Goal: Information Seeking & Learning: Learn about a topic

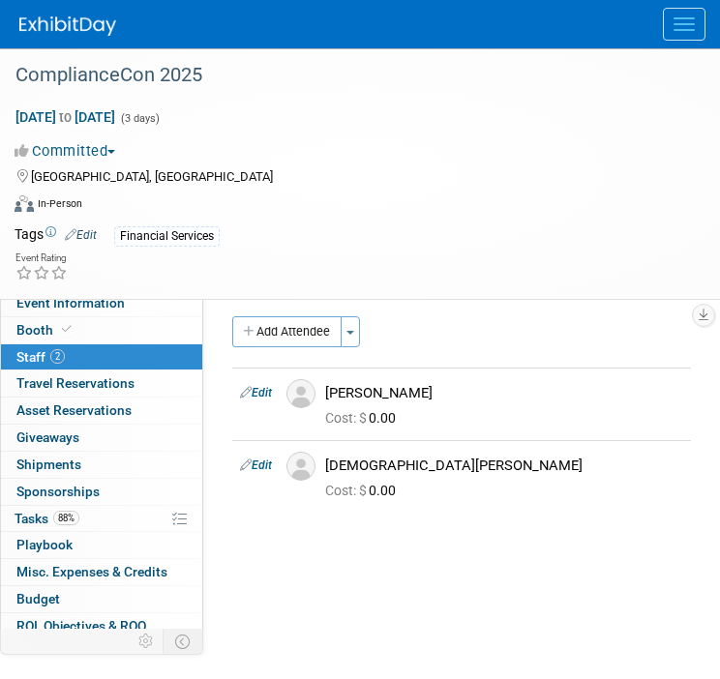
click at [677, 45] on div at bounding box center [369, 24] width 701 height 48
click at [679, 36] on button "Menu" at bounding box center [684, 24] width 43 height 33
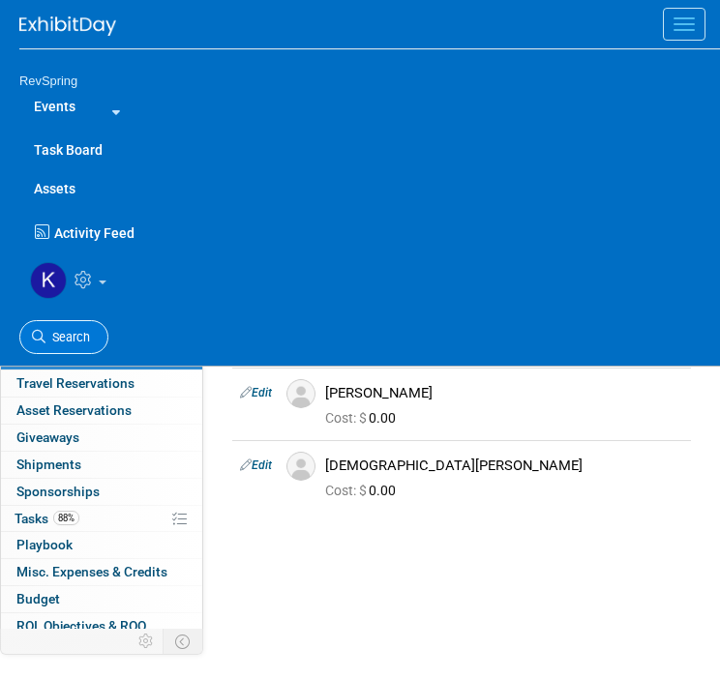
click at [80, 324] on link "Search" at bounding box center [63, 337] width 89 height 34
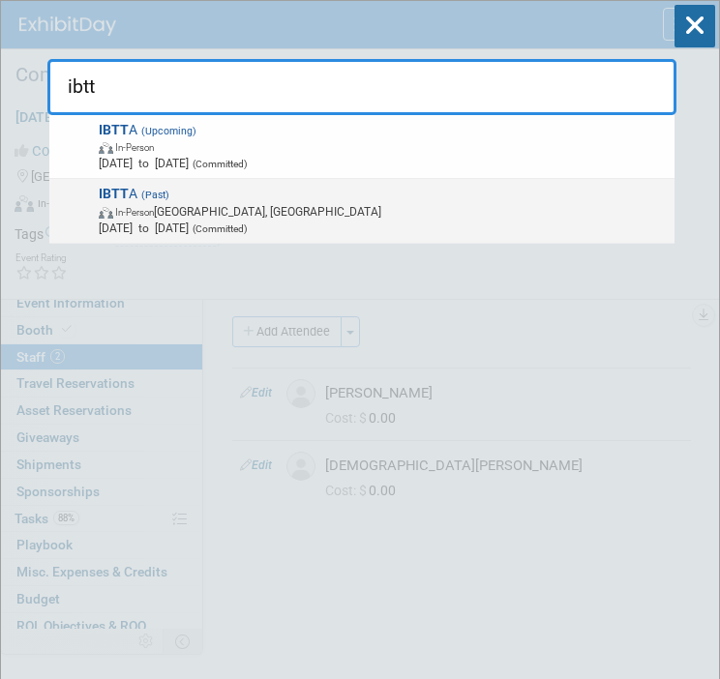
type input "ibtt"
click at [403, 221] on span "Mar 22, 2025 to Mar 25, 2025 (Committed)" at bounding box center [383, 228] width 569 height 16
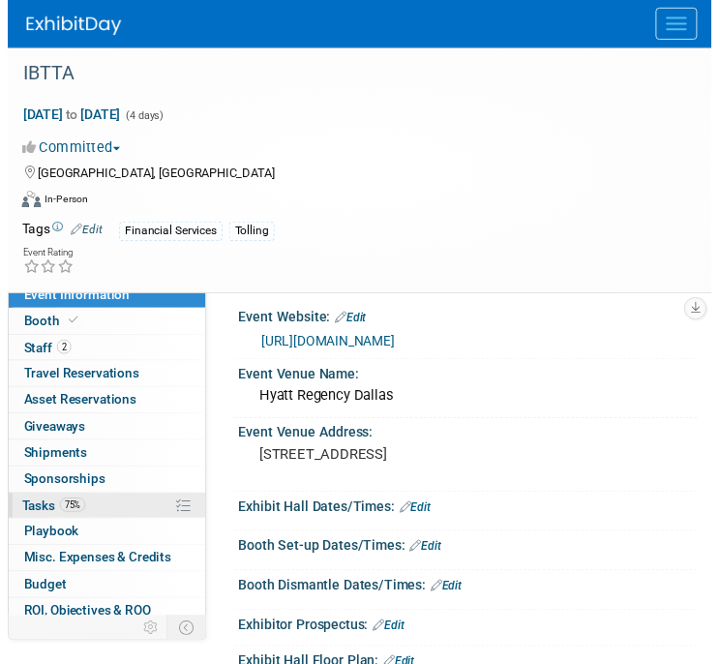
scroll to position [60, 0]
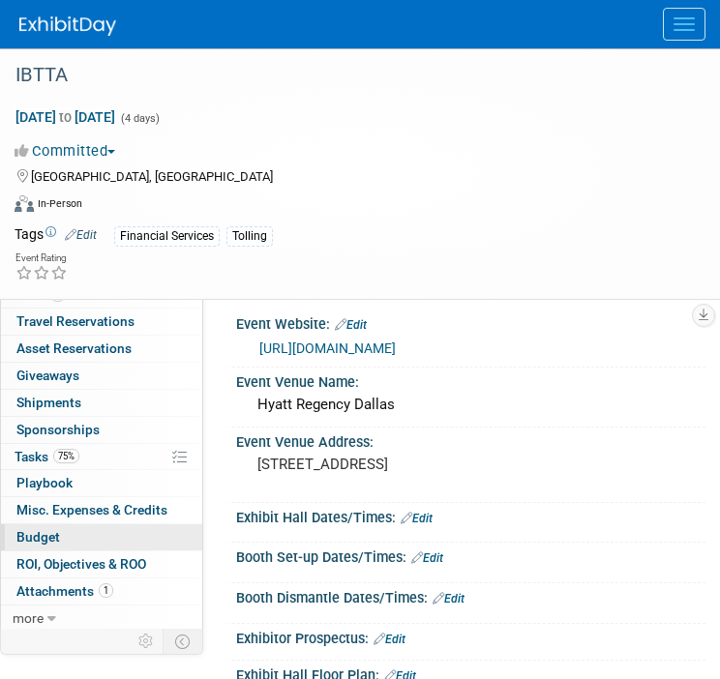
click at [86, 535] on link "Budget" at bounding box center [101, 537] width 201 height 26
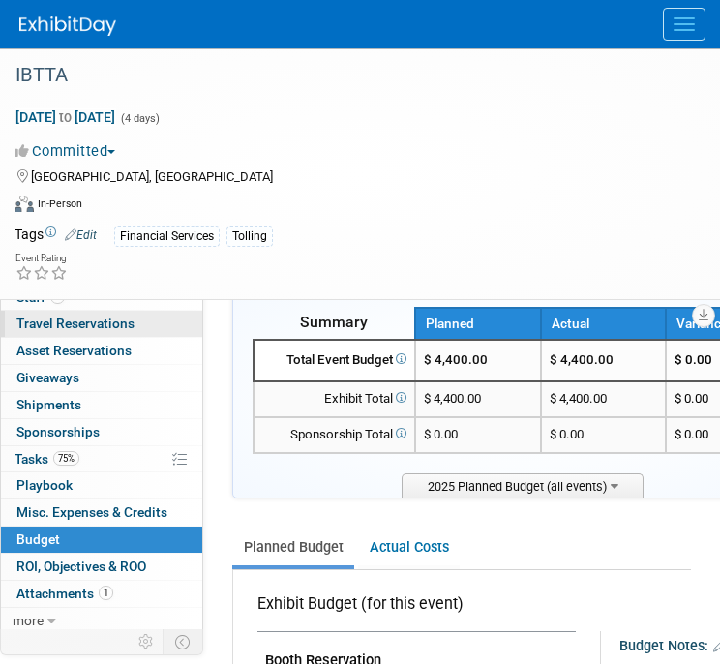
scroll to position [0, 0]
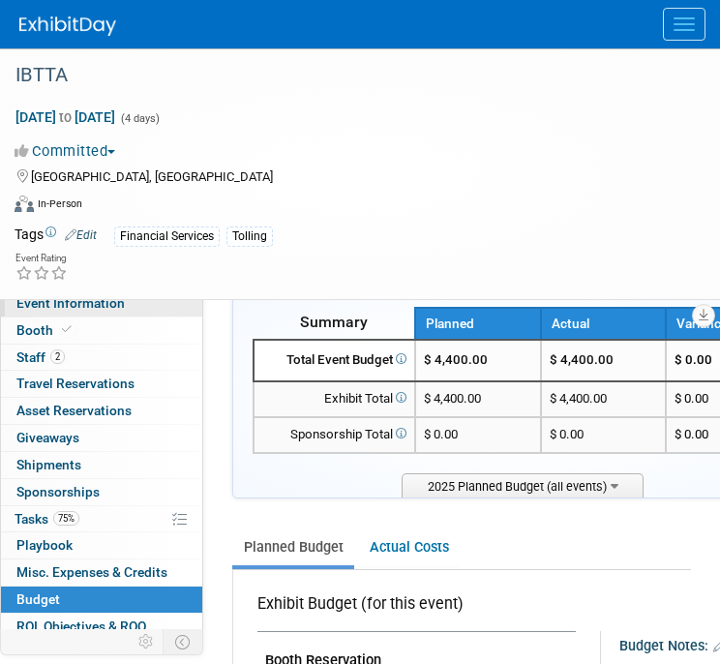
click at [82, 310] on span "Event Information" at bounding box center [70, 302] width 108 height 15
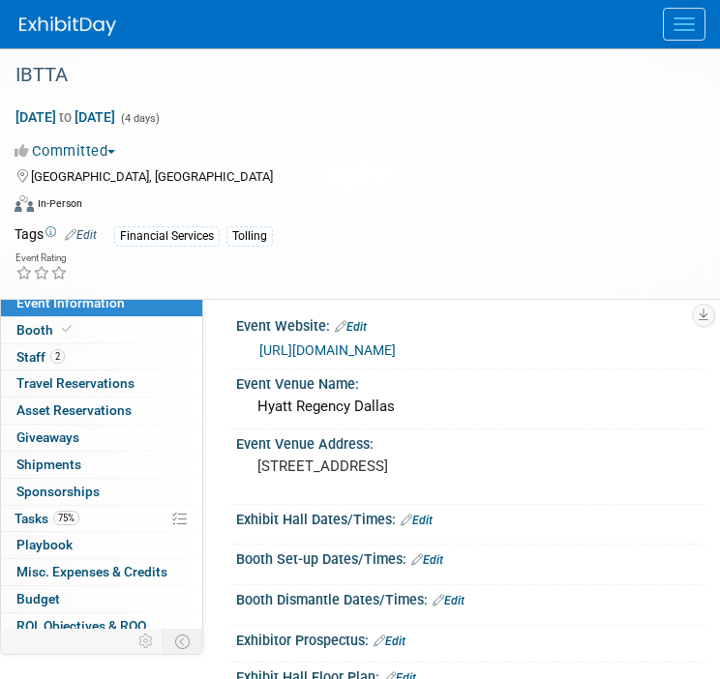
click at [396, 352] on link "https://www.ibtta.org/events/technology-summit-dallas" at bounding box center [327, 350] width 136 height 15
click at [673, 32] on button "Menu" at bounding box center [684, 24] width 43 height 33
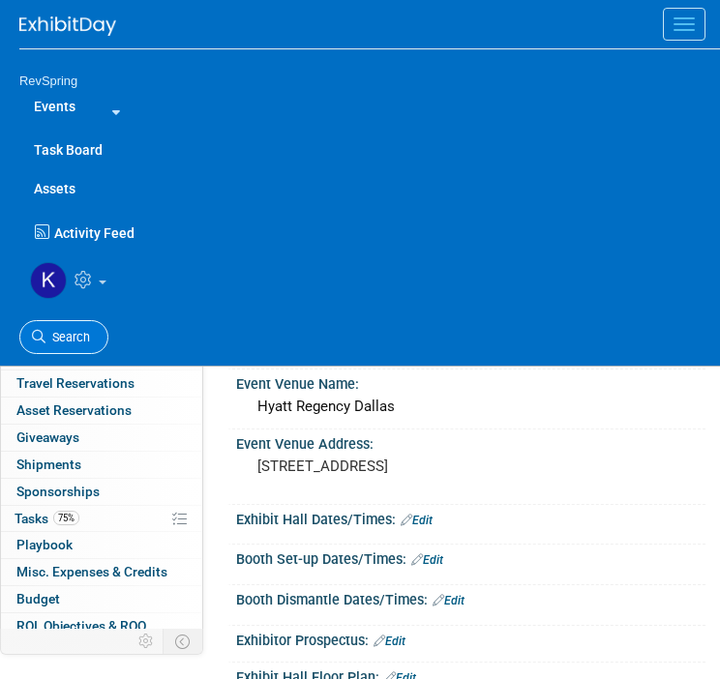
click at [65, 332] on span "Search" at bounding box center [67, 337] width 45 height 15
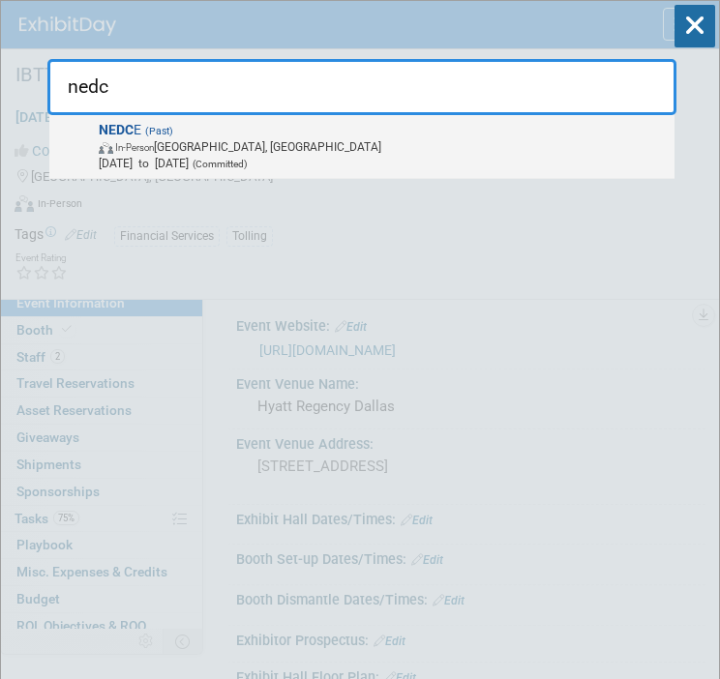
type input "nedc"
click at [274, 133] on span "NEDC E (Past) In-Person Atlantic City, NJ Sep 7, 2025 to Sep 9, 2025 (Committed)" at bounding box center [380, 147] width 575 height 50
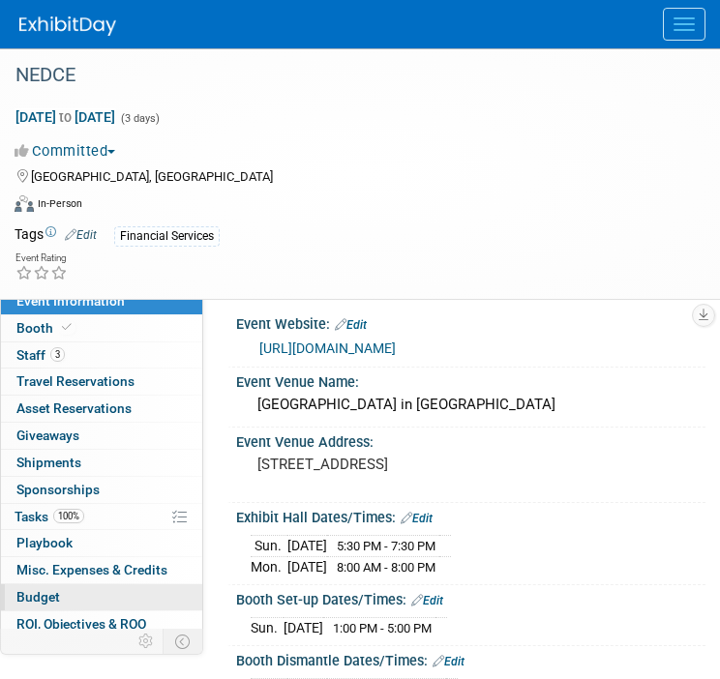
click at [105, 602] on link "Budget" at bounding box center [101, 597] width 201 height 26
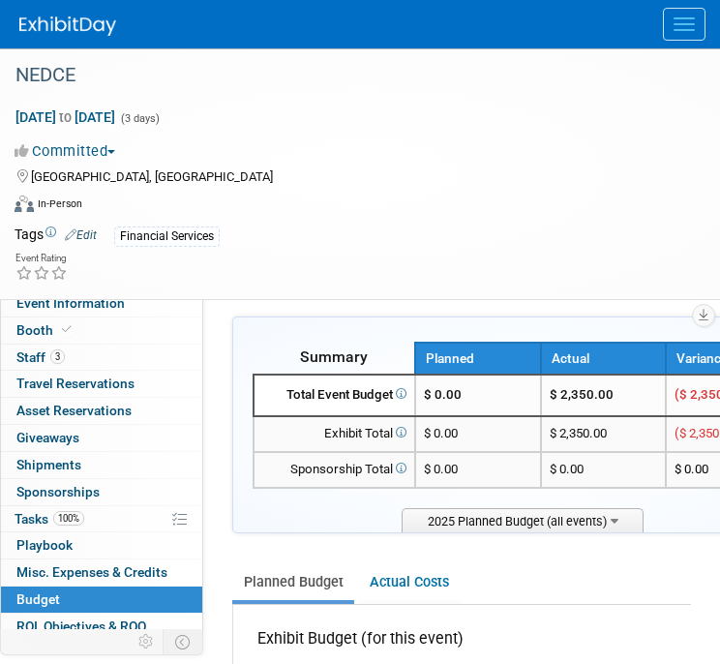
click at [696, 28] on button "Menu" at bounding box center [684, 24] width 43 height 33
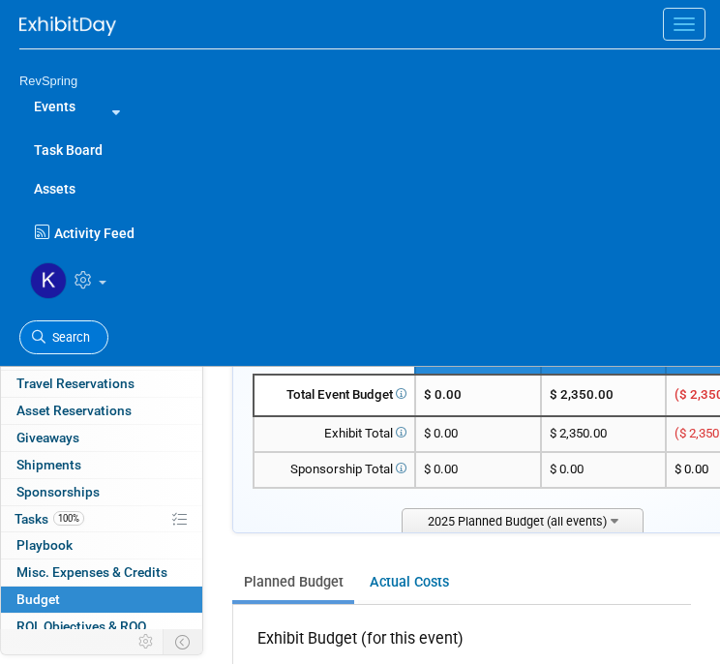
click at [57, 331] on span "Search" at bounding box center [67, 337] width 45 height 15
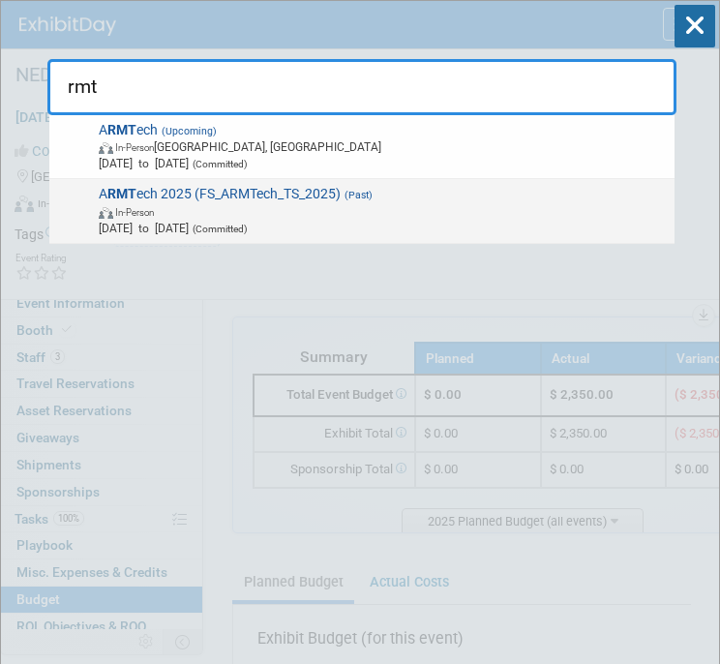
type input "rmt"
click at [346, 195] on span "(Past)" at bounding box center [357, 195] width 32 height 13
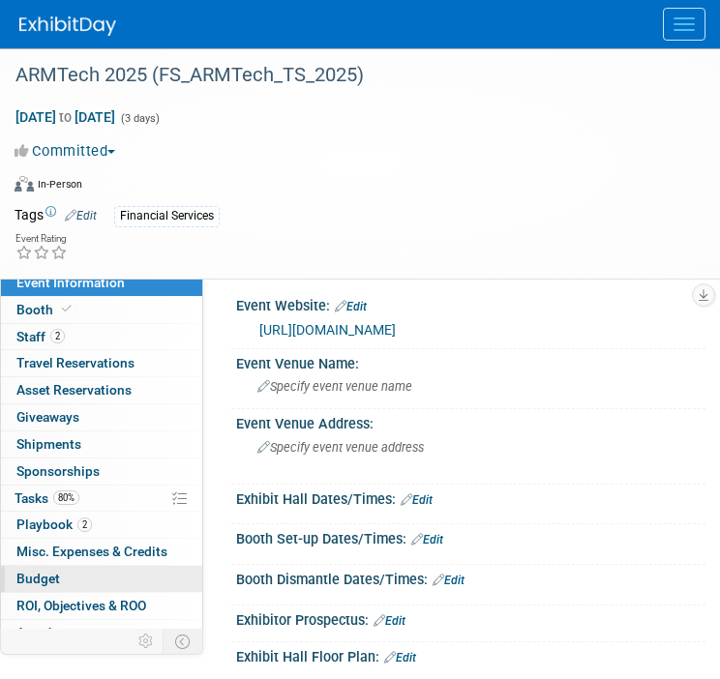
click at [88, 582] on link "Budget" at bounding box center [101, 579] width 201 height 26
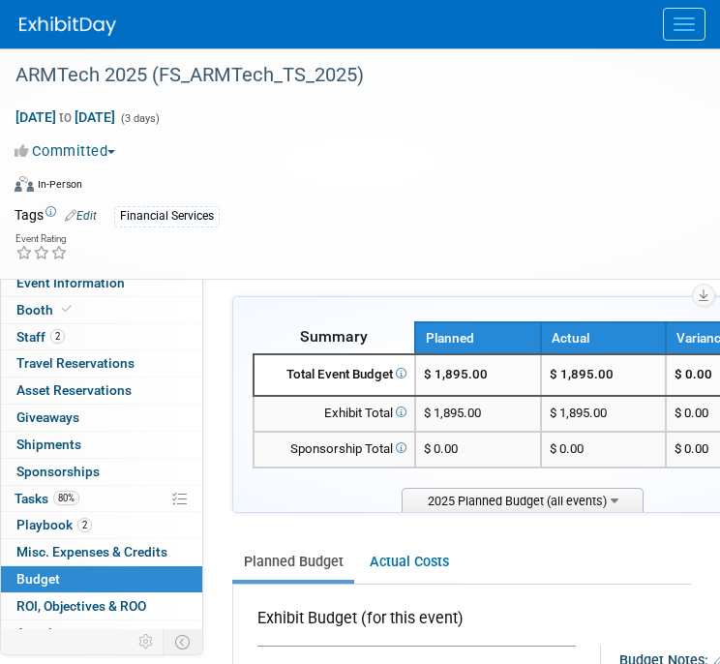
click at [683, 36] on button "Menu" at bounding box center [684, 24] width 43 height 33
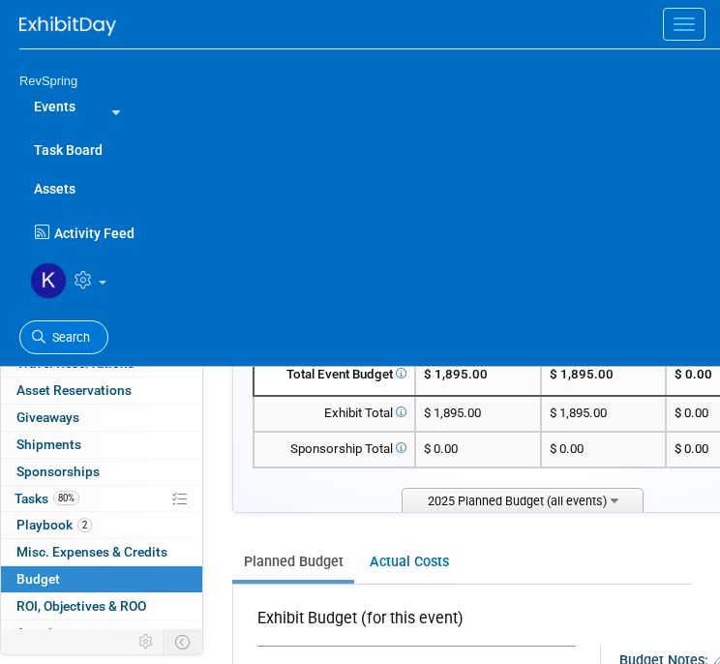
click at [65, 338] on span "Search" at bounding box center [67, 337] width 45 height 15
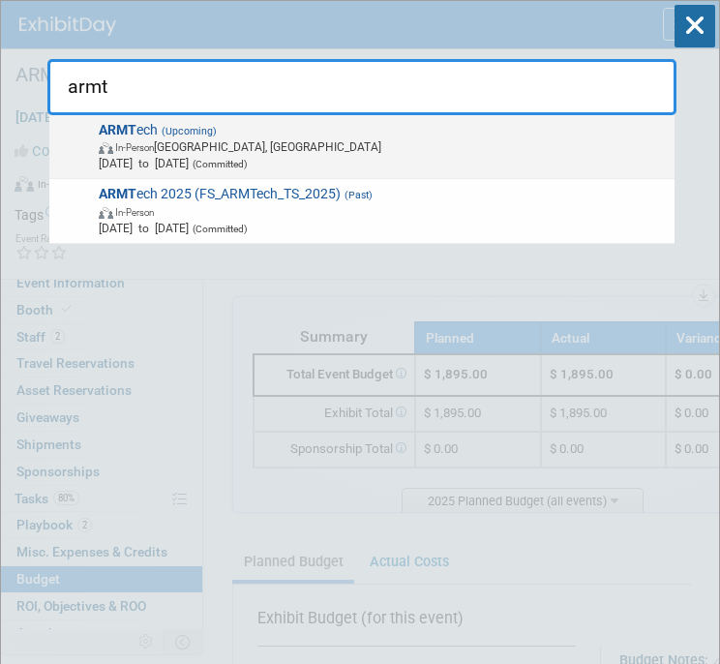
type input "armt"
click at [271, 152] on span "In-Person Nashville, TN" at bounding box center [383, 146] width 569 height 16
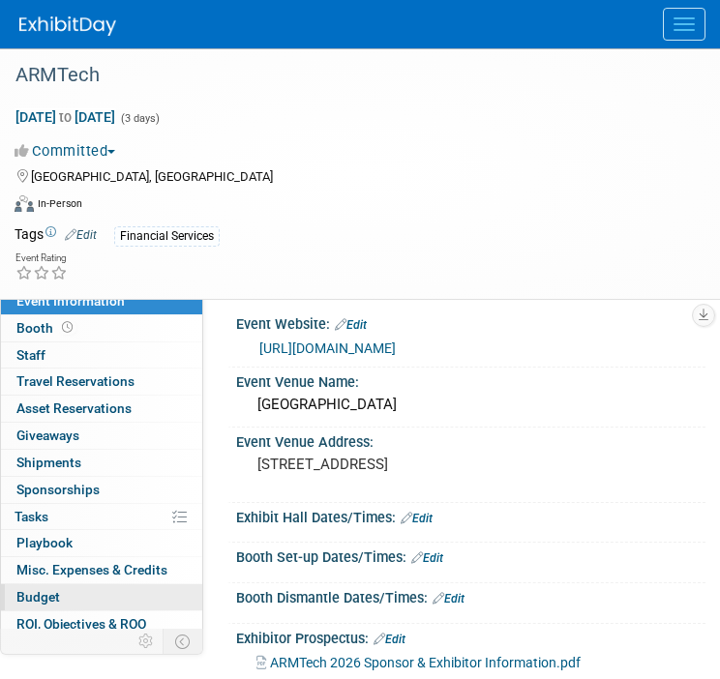
click at [89, 595] on link "Budget" at bounding box center [101, 597] width 201 height 26
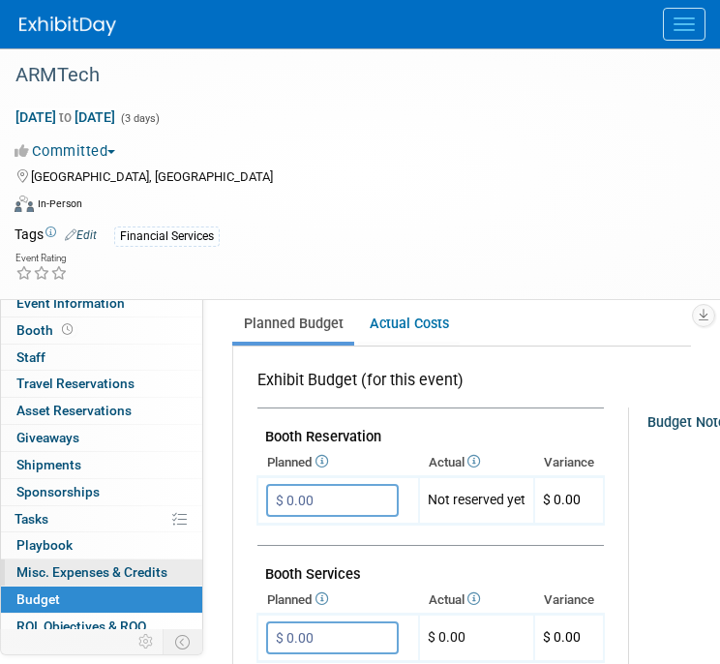
scroll to position [62, 0]
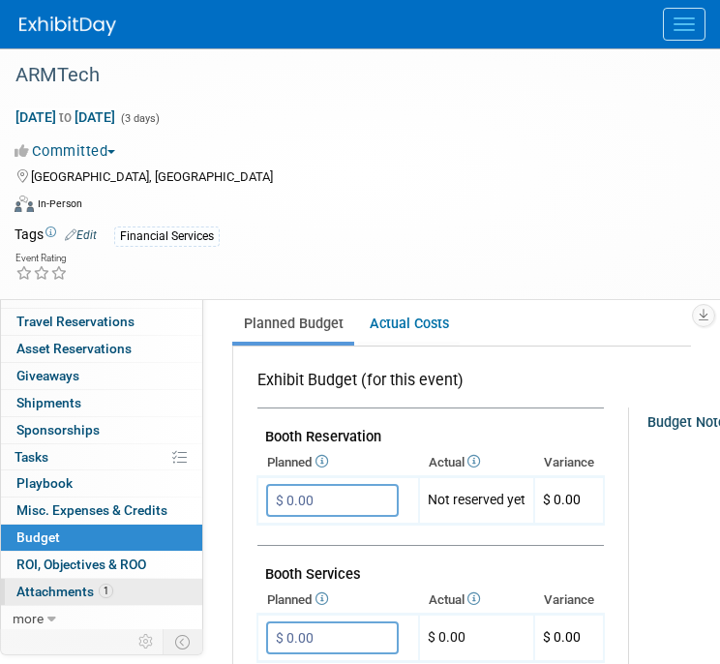
click at [119, 583] on link "1 Attachments 1" at bounding box center [101, 592] width 201 height 26
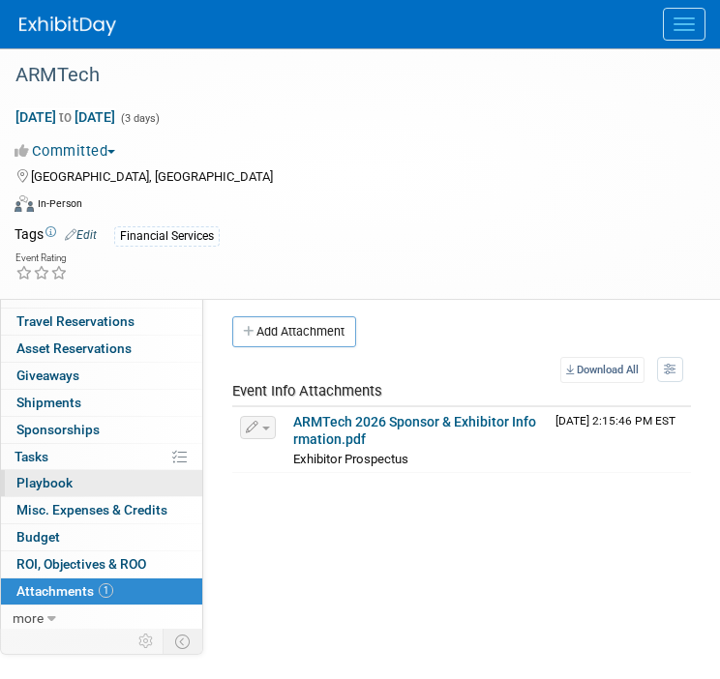
scroll to position [0, 0]
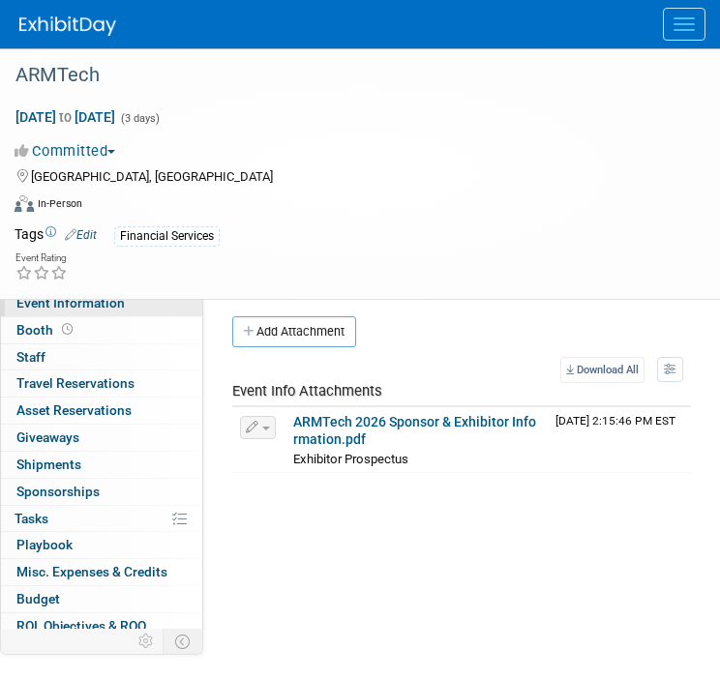
click at [123, 312] on link "Event Information" at bounding box center [101, 303] width 201 height 26
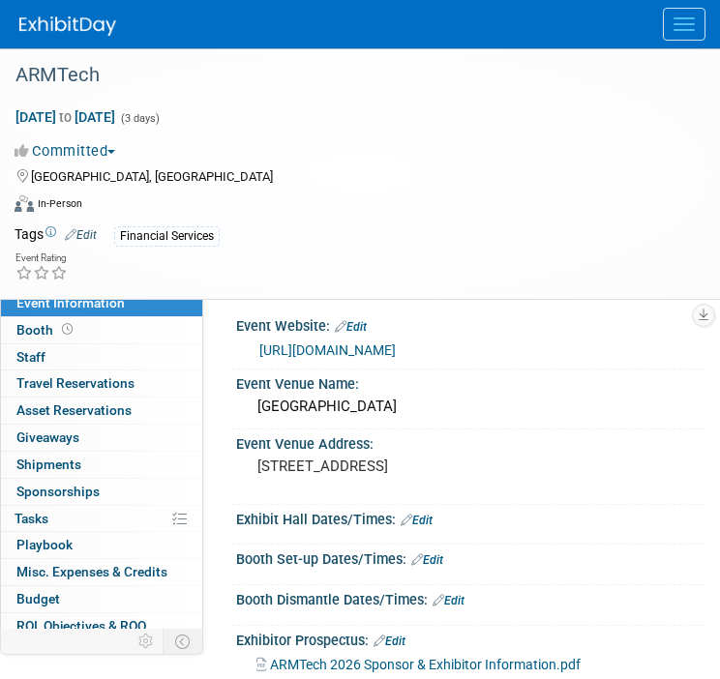
click at [351, 352] on link "[URL][DOMAIN_NAME]" at bounding box center [327, 350] width 136 height 15
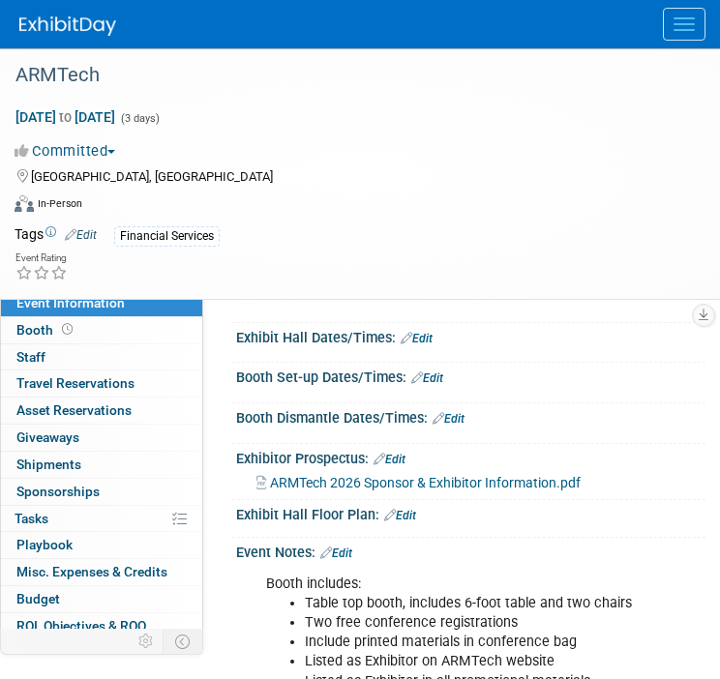
scroll to position [181, 0]
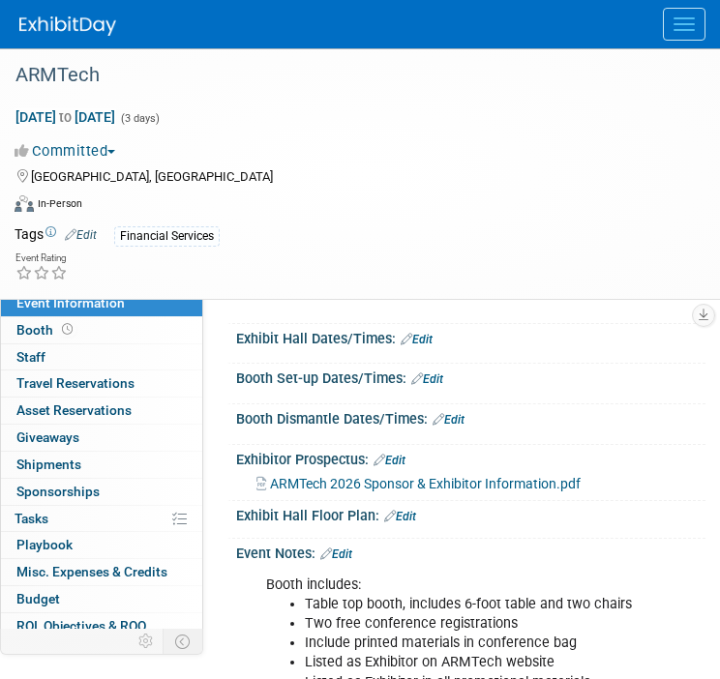
click at [449, 477] on span "ARMTech 2026 Sponsor & Exhibitor Information.pdf" at bounding box center [425, 483] width 311 height 15
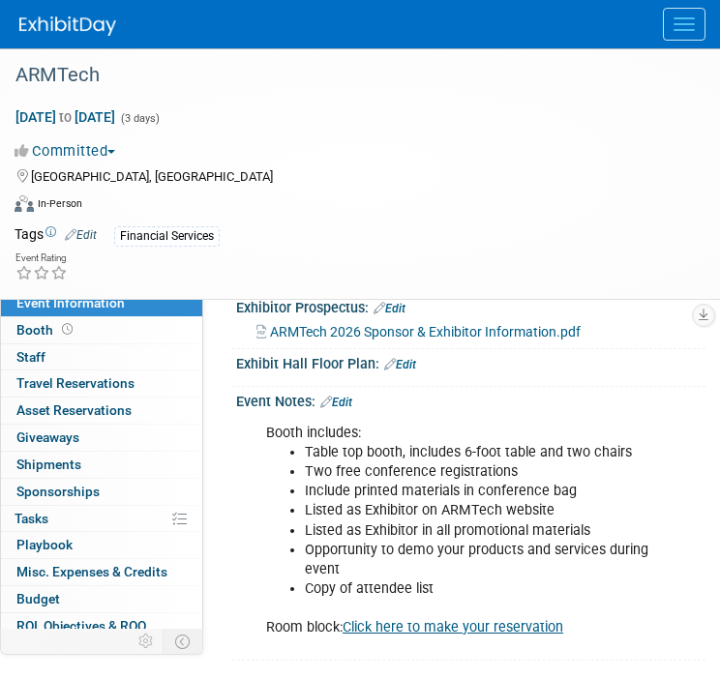
scroll to position [336, 0]
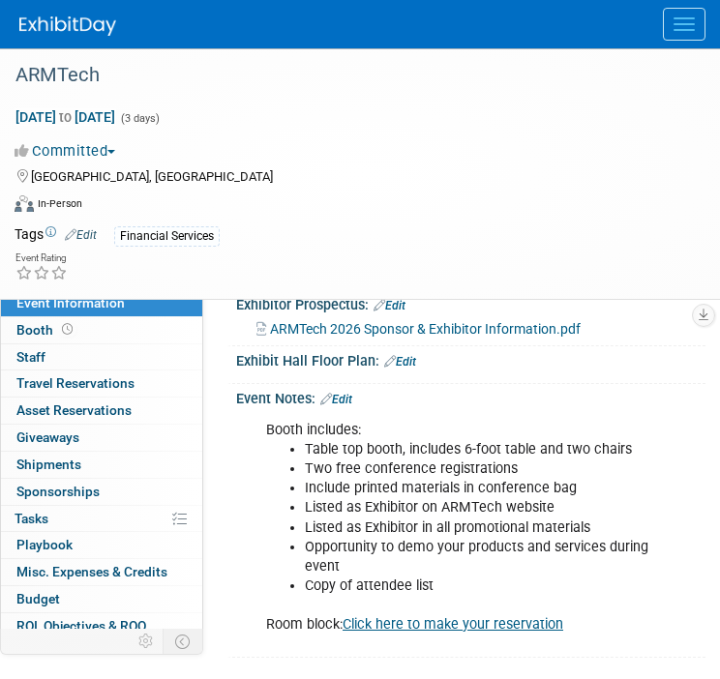
click at [349, 398] on link "Edit" at bounding box center [336, 400] width 32 height 14
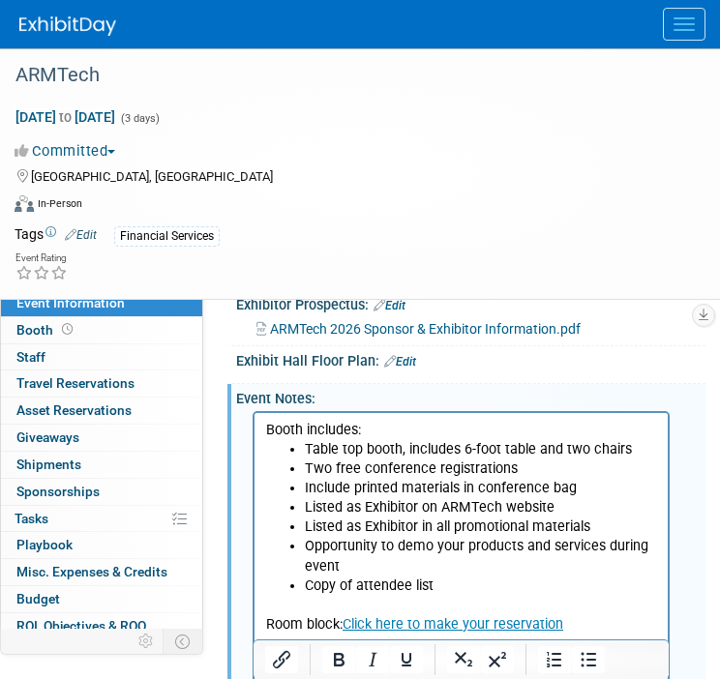
scroll to position [0, 0]
click at [364, 429] on p "Booth includes:" at bounding box center [461, 430] width 391 height 19
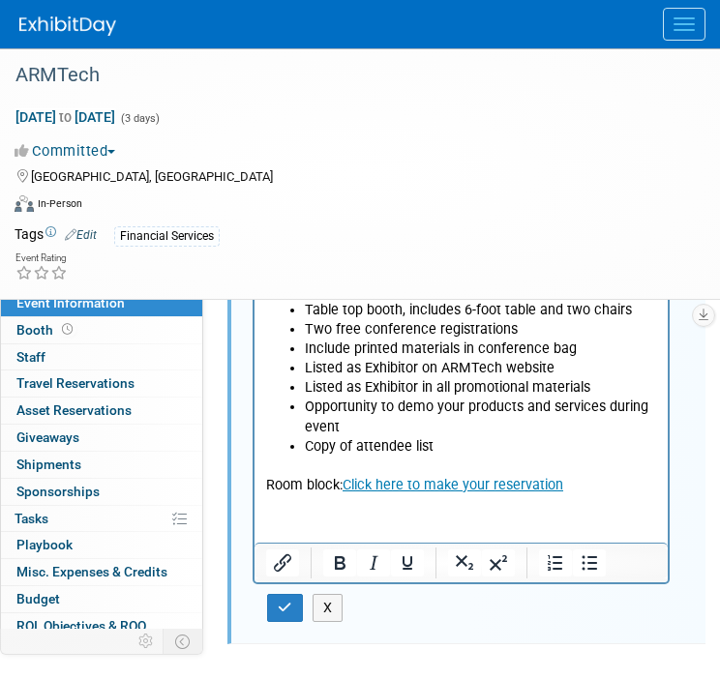
scroll to position [484, 0]
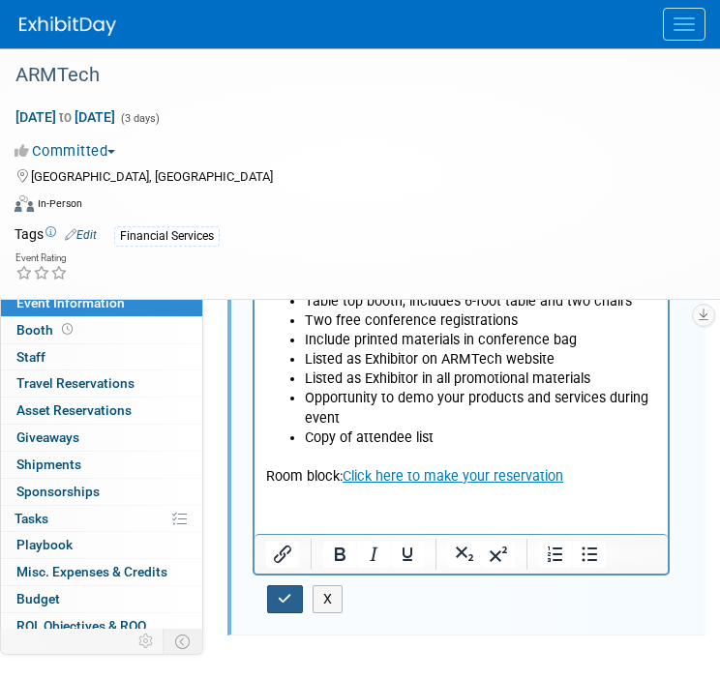
click at [289, 592] on icon "button" at bounding box center [285, 599] width 15 height 14
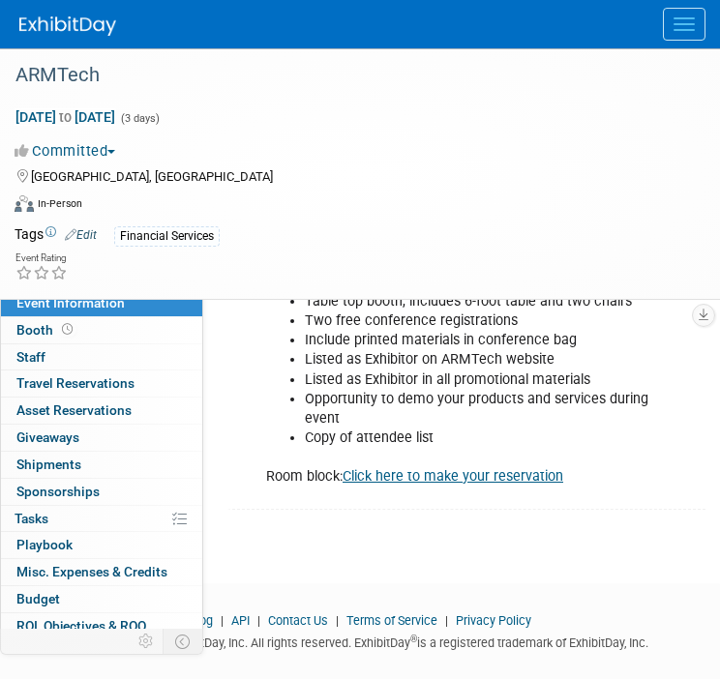
click at [685, 39] on button "Menu" at bounding box center [684, 24] width 43 height 33
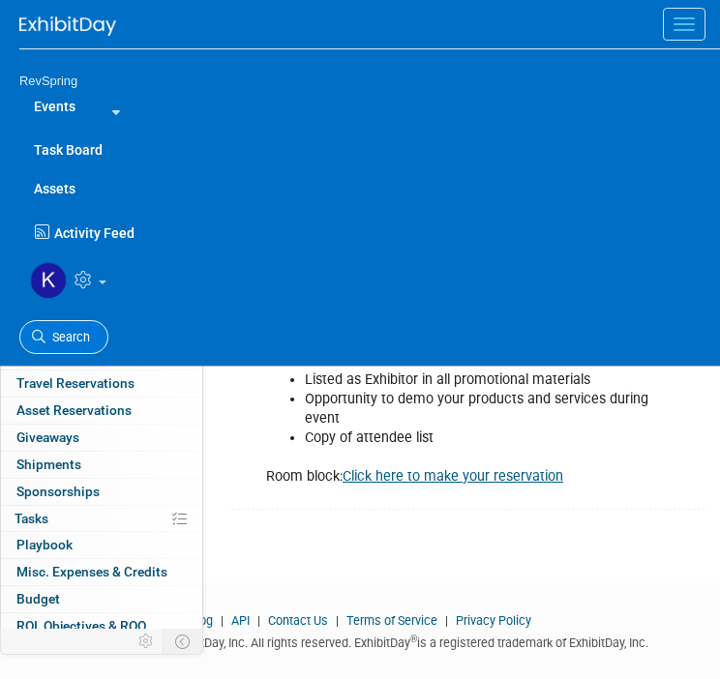
click at [65, 330] on span "Search" at bounding box center [67, 337] width 45 height 15
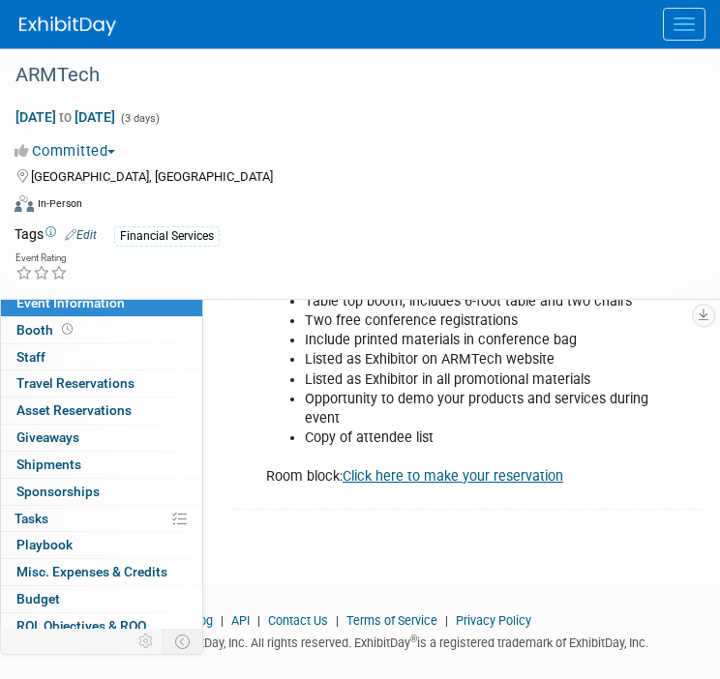
scroll to position [0, 0]
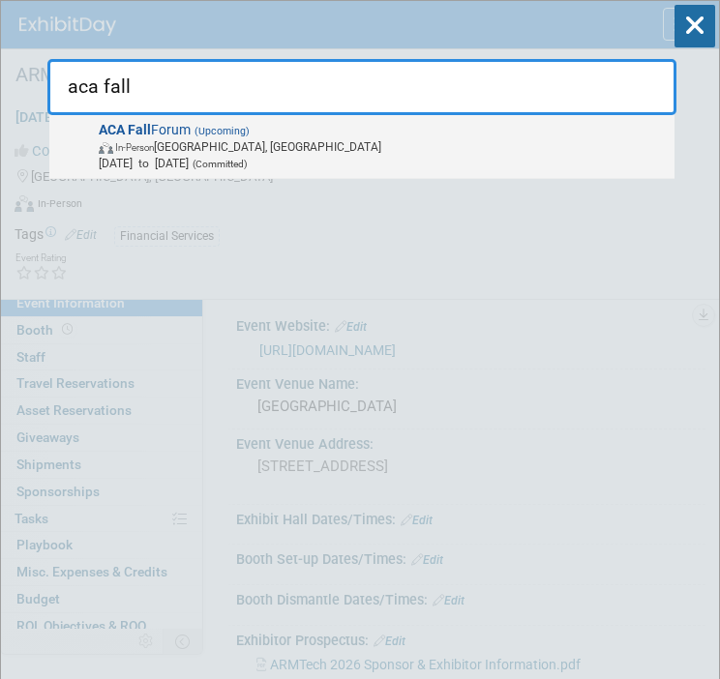
type input "aca fall"
click at [310, 151] on span "In-Person Chicago, IL" at bounding box center [383, 146] width 569 height 16
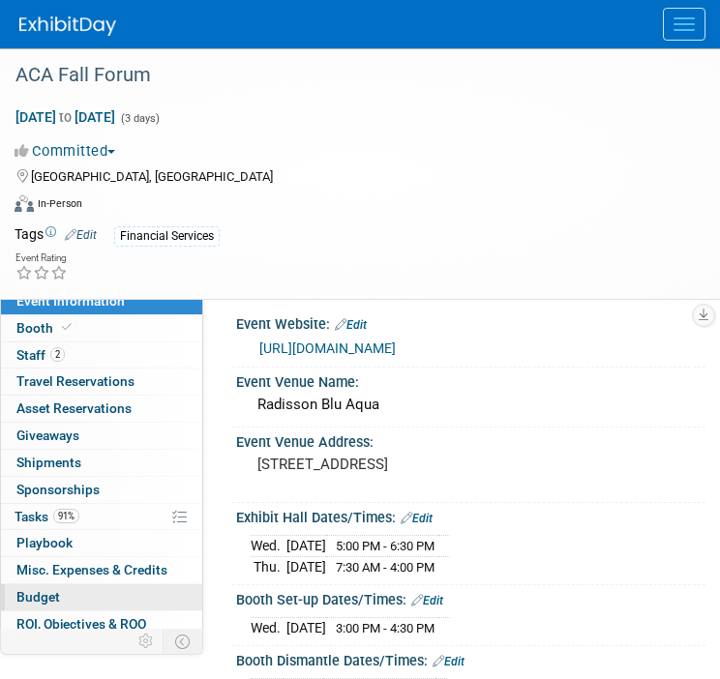
click at [81, 591] on link "Budget" at bounding box center [101, 597] width 201 height 26
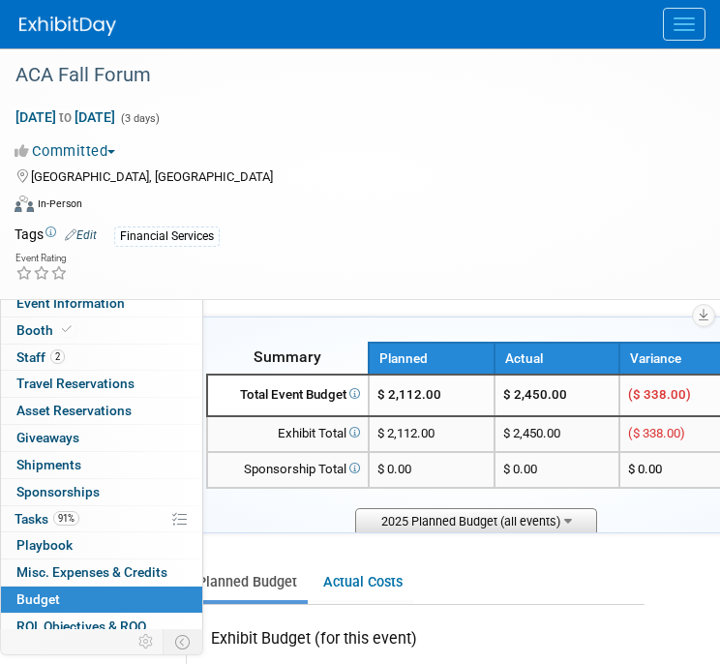
scroll to position [0, 22]
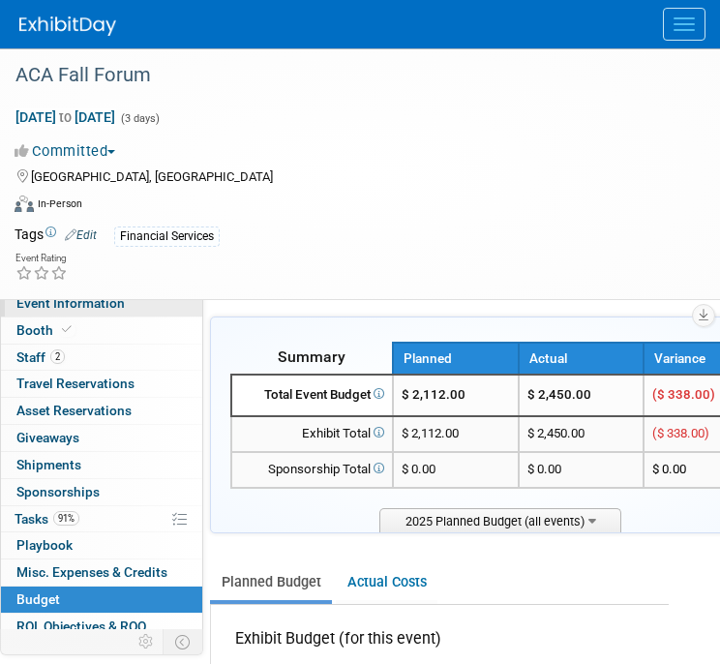
click at [123, 311] on link "Event Information" at bounding box center [101, 303] width 201 height 26
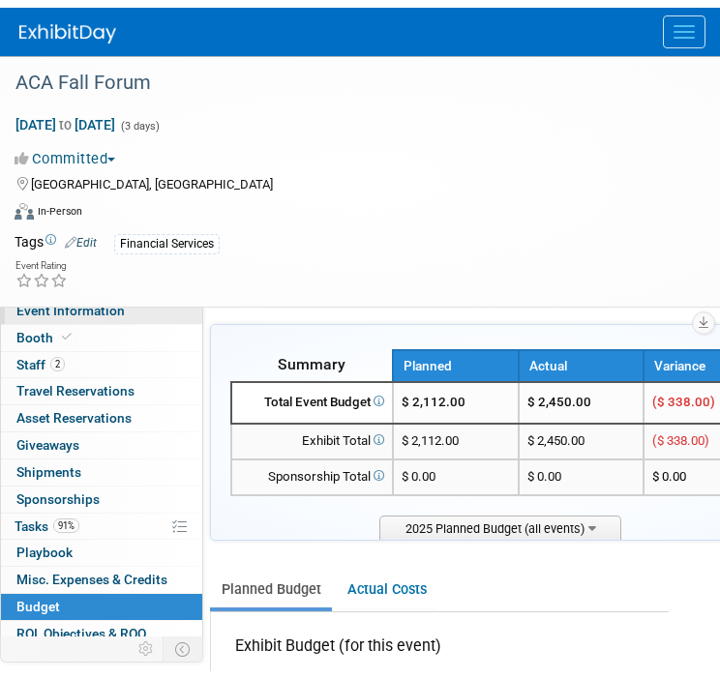
scroll to position [0, 0]
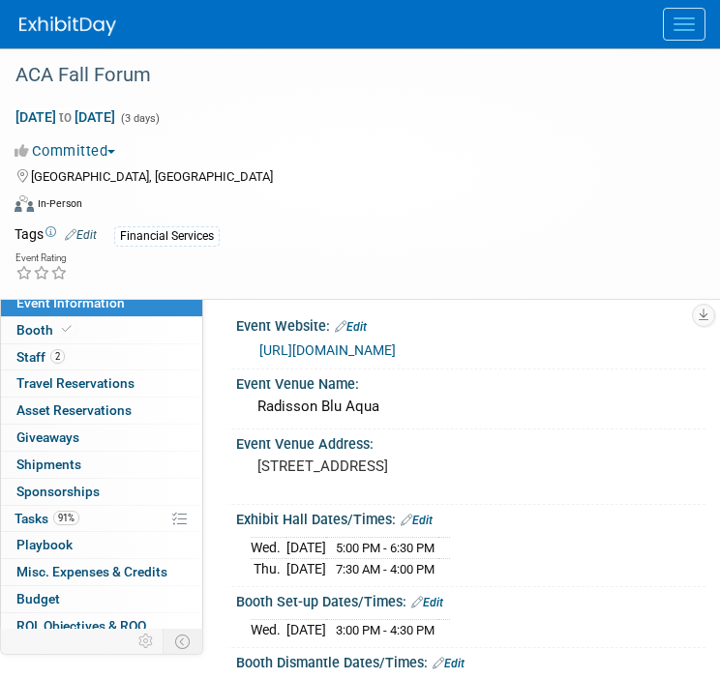
click at [329, 345] on link "https://www.acainternational.org/events/fall-forum-2025/" at bounding box center [327, 350] width 136 height 15
click at [688, 27] on button "Menu" at bounding box center [684, 24] width 43 height 33
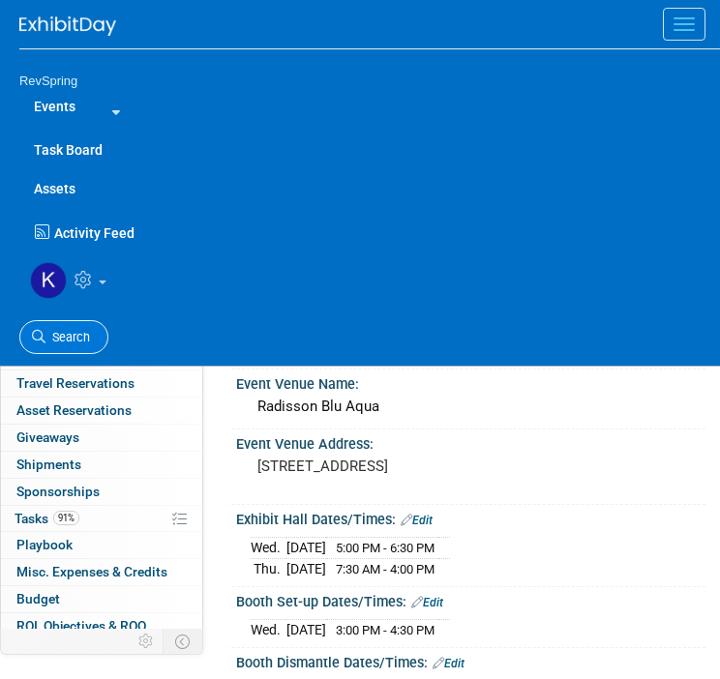
click at [86, 337] on span "Search" at bounding box center [67, 337] width 45 height 15
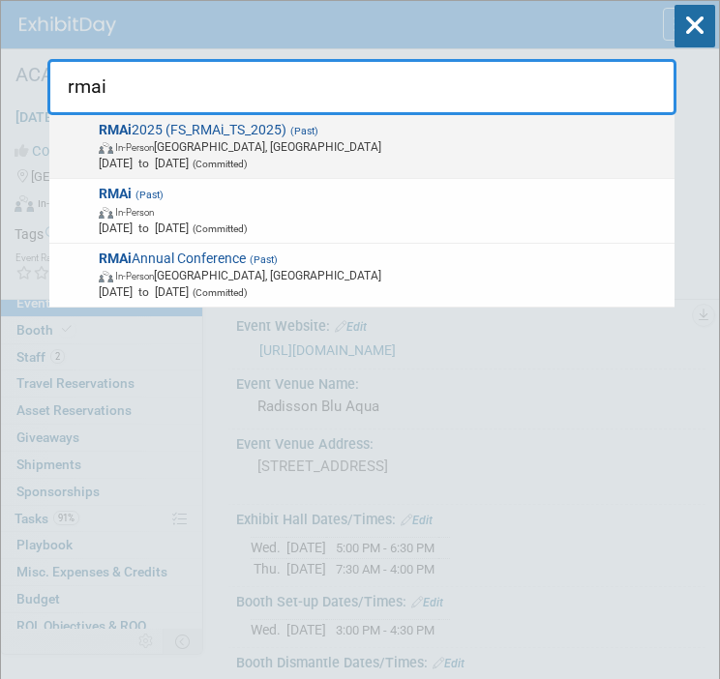
type input "rmai"
click at [356, 149] on span "In-Person Las Vegas, NV" at bounding box center [383, 146] width 569 height 16
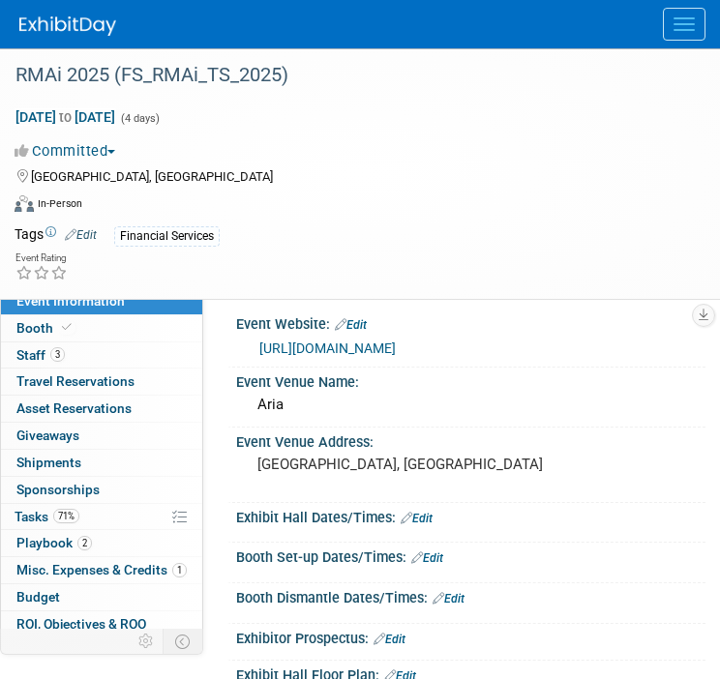
click at [337, 349] on link "[URL][DOMAIN_NAME]" at bounding box center [327, 348] width 136 height 15
click at [695, 32] on button "Menu" at bounding box center [684, 24] width 43 height 33
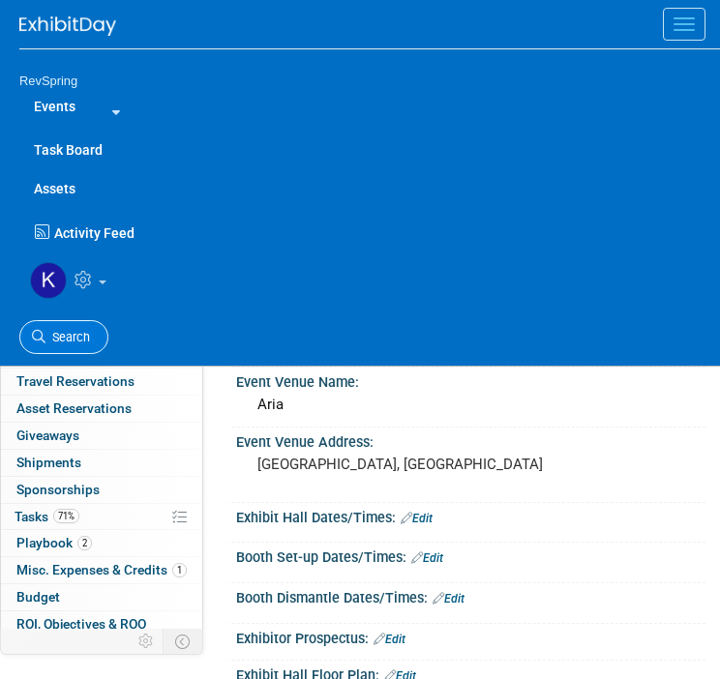
click at [70, 345] on link "Search" at bounding box center [63, 337] width 89 height 34
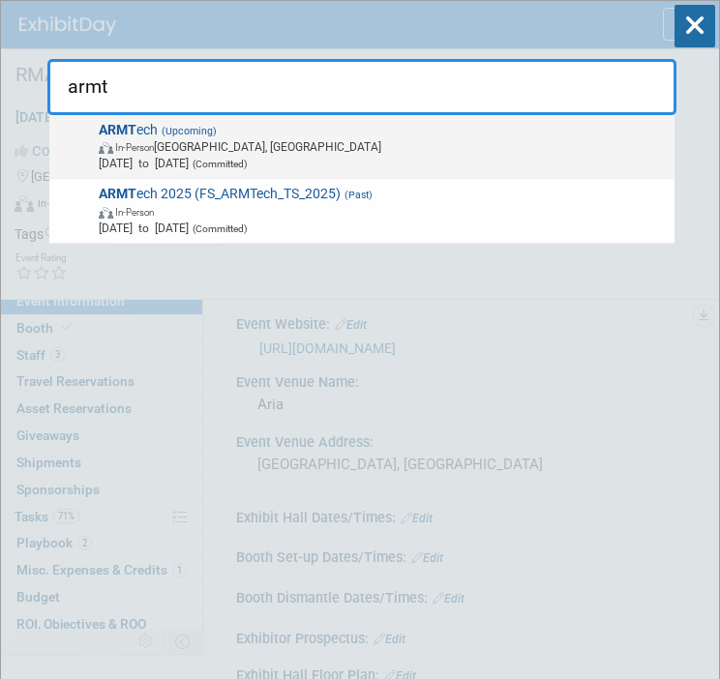
type input "armt"
click at [317, 148] on span "In-Person [GEOGRAPHIC_DATA], [GEOGRAPHIC_DATA]" at bounding box center [383, 146] width 569 height 16
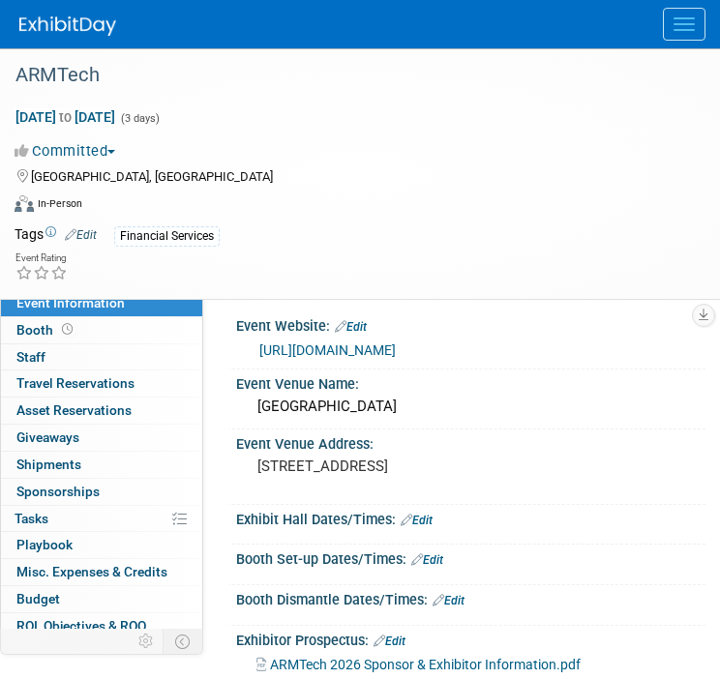
click at [352, 348] on link "https://app.conferencetap.com/event/armtech-2025" at bounding box center [327, 350] width 136 height 15
click at [674, 19] on button "Menu" at bounding box center [684, 24] width 43 height 33
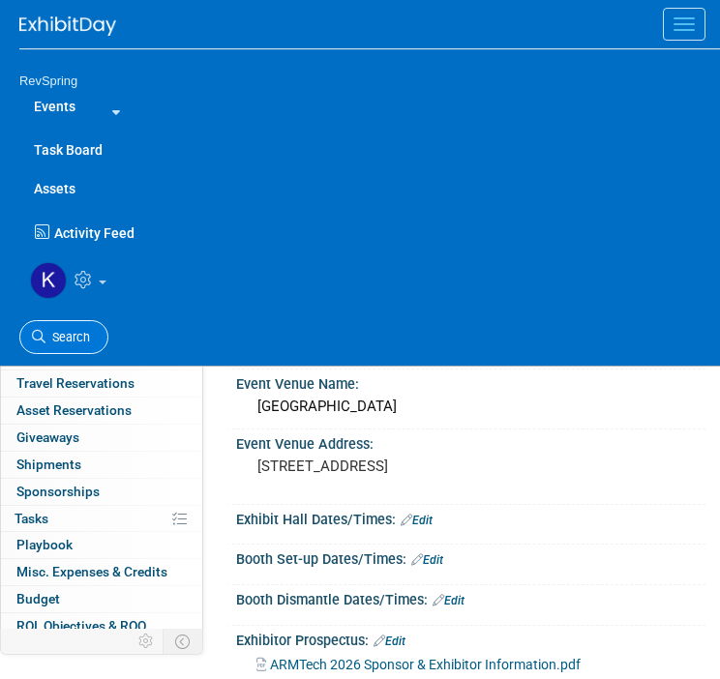
click at [70, 334] on span "Search" at bounding box center [67, 337] width 45 height 15
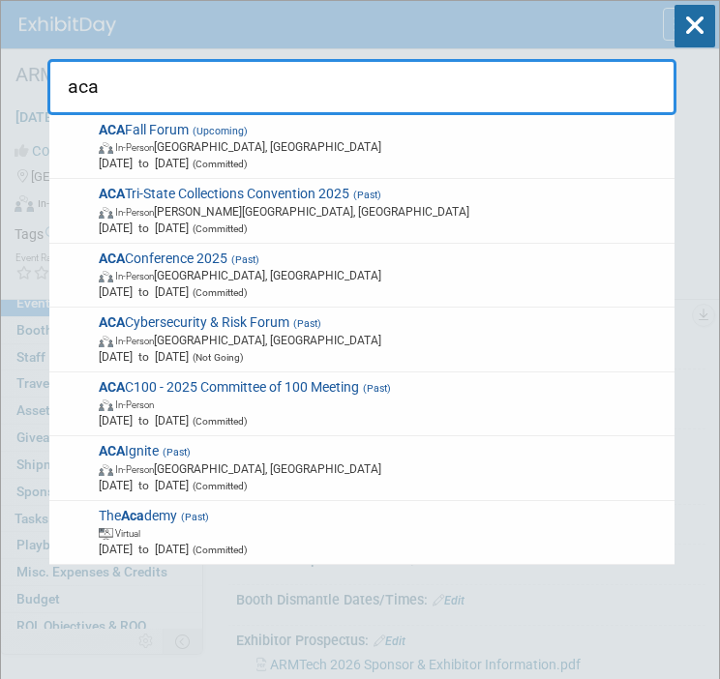
type input "aca"
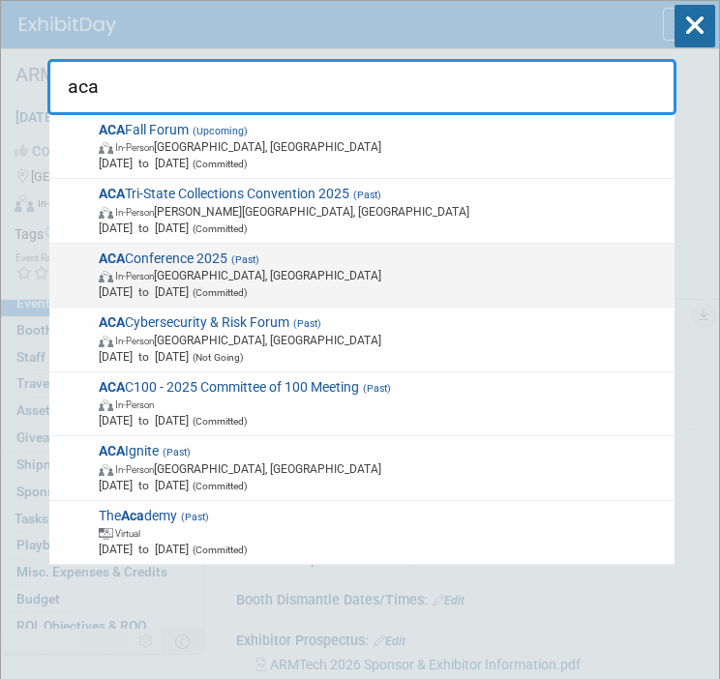
click at [338, 268] on span "In-Person Louisville, KY" at bounding box center [383, 275] width 569 height 16
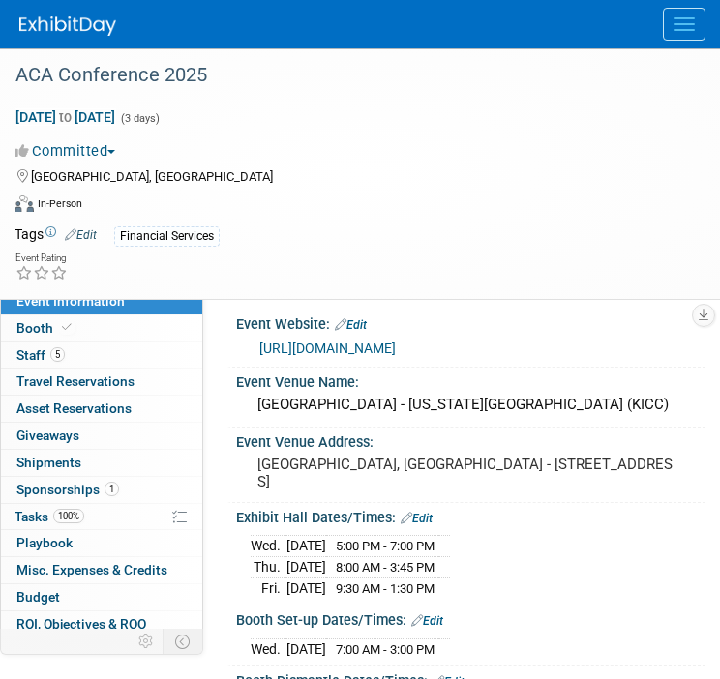
click at [396, 348] on link "[URL][DOMAIN_NAME]" at bounding box center [327, 348] width 136 height 15
click at [77, 593] on link "Budget" at bounding box center [101, 597] width 201 height 26
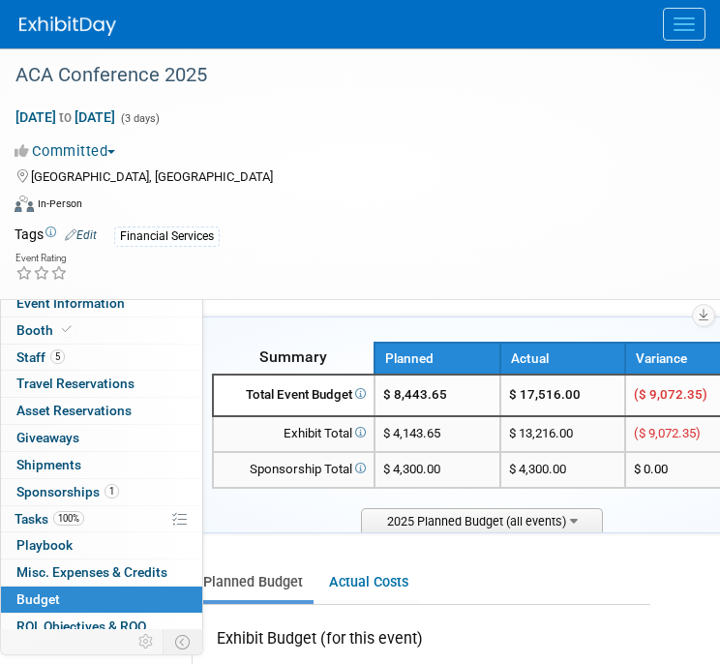
scroll to position [0, 42]
click at [673, 24] on span "Menu" at bounding box center [683, 24] width 21 height 2
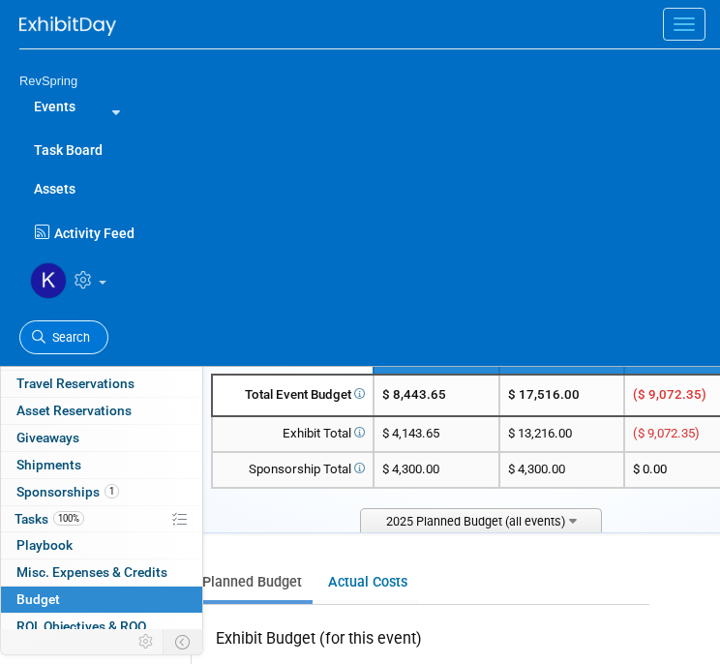
click at [62, 332] on span "Search" at bounding box center [67, 337] width 45 height 15
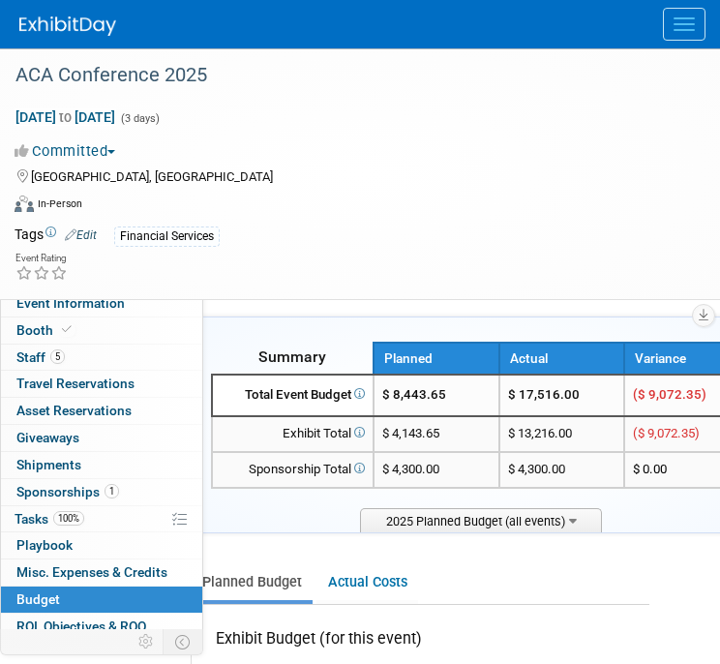
scroll to position [0, 0]
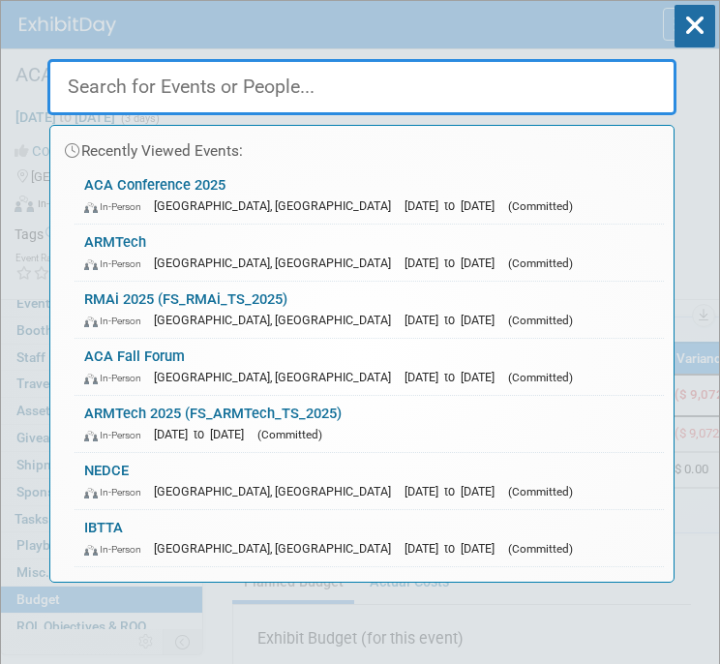
click at [499, 95] on input "text" at bounding box center [361, 87] width 629 height 56
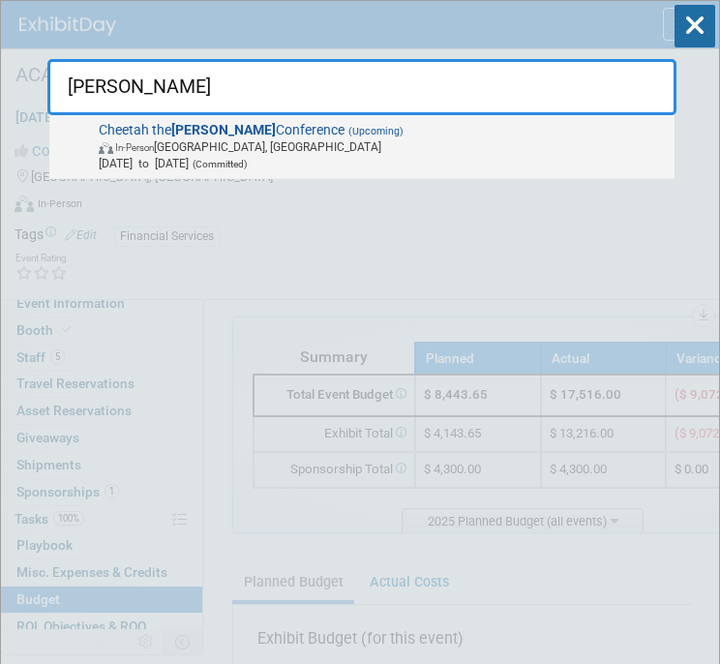
type input "hunt"
click at [437, 138] on span "In-Person Tucson, AZ" at bounding box center [383, 146] width 569 height 16
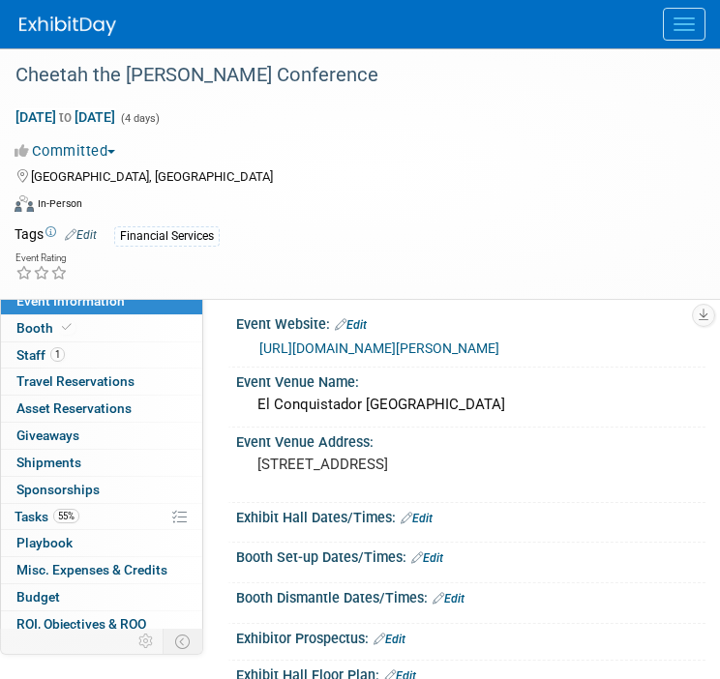
click at [360, 349] on link "[URL][DOMAIN_NAME][PERSON_NAME]" at bounding box center [379, 348] width 240 height 15
